Goal: Task Accomplishment & Management: Manage account settings

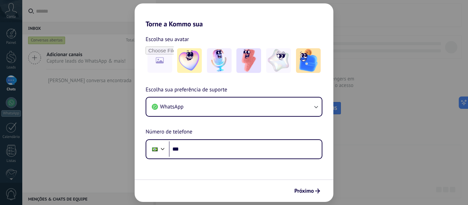
click at [363, 69] on div "Torne a Kommo sua Escolha seu avatar Escolha sua preferência de suporte WhatsAp…" at bounding box center [234, 102] width 468 height 205
click at [310, 189] on span "Próximo" at bounding box center [304, 191] width 20 height 5
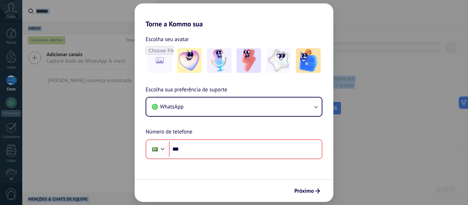
click at [0, 27] on html ".abccls-1,.abccls-2{fill-rule:evenodd}.abccls-2{fill:#fff} .abfcls-1{fill:none}…" at bounding box center [234, 102] width 468 height 205
click at [1, 26] on div "Torne a Kommo sua Escolha seu avatar Escolha sua preferência de suporte WhatsAp…" at bounding box center [234, 102] width 468 height 205
click at [113, 25] on div "Torne a Kommo sua Escolha seu avatar Escolha sua preferência de suporte WhatsAp…" at bounding box center [234, 102] width 468 height 205
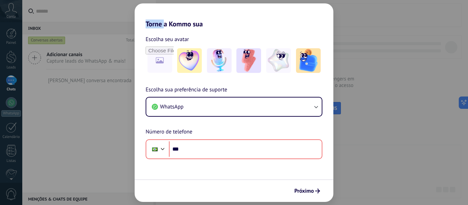
click at [114, 25] on div "Torne a Kommo sua Escolha seu avatar Escolha sua preferência de suporte WhatsAp…" at bounding box center [234, 102] width 468 height 205
